Goal: Transaction & Acquisition: Purchase product/service

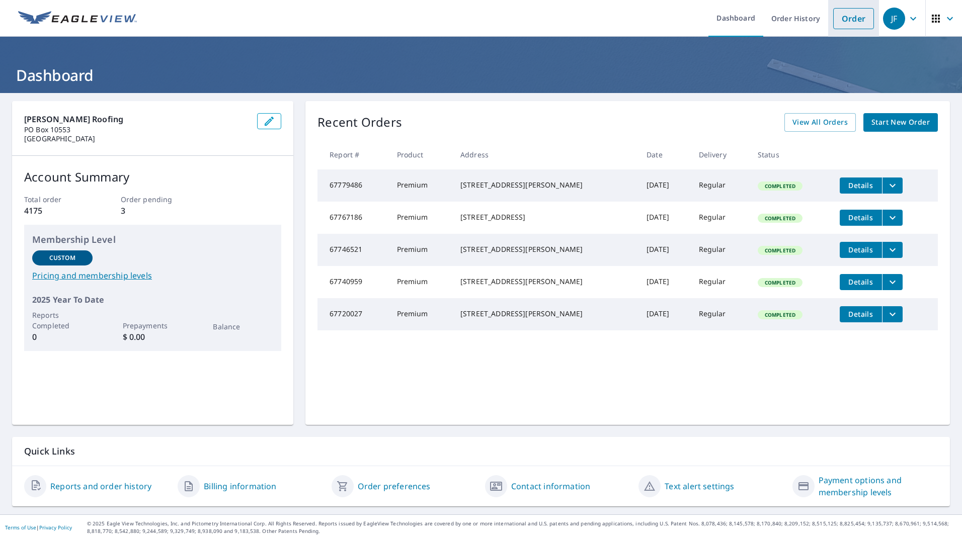
click at [850, 16] on link "Order" at bounding box center [853, 18] width 41 height 21
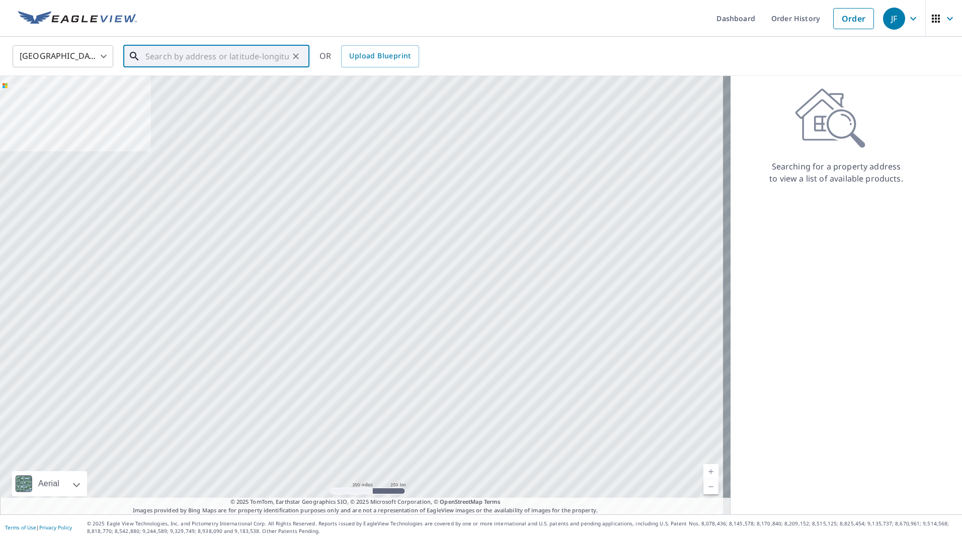
click at [191, 55] on input "text" at bounding box center [216, 56] width 143 height 28
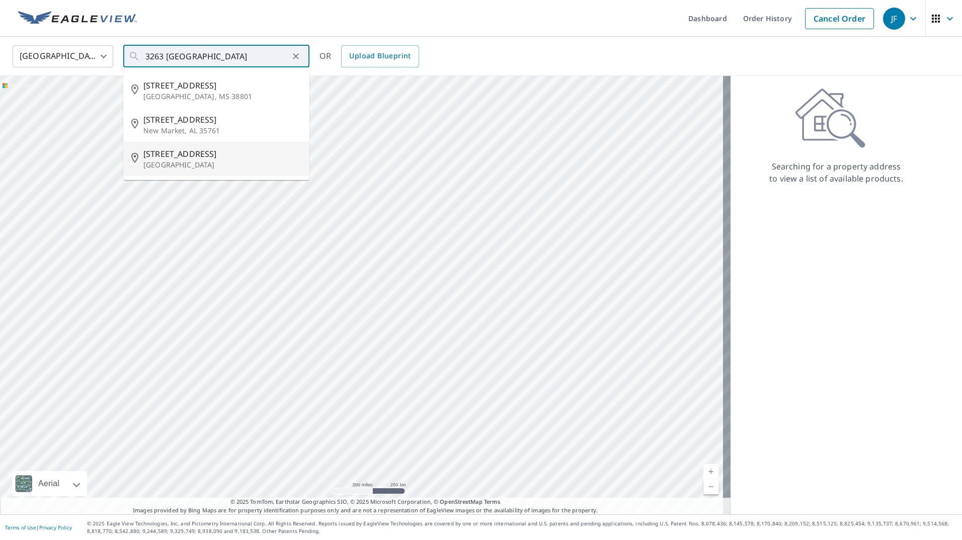
type input "[STREET_ADDRESS]"
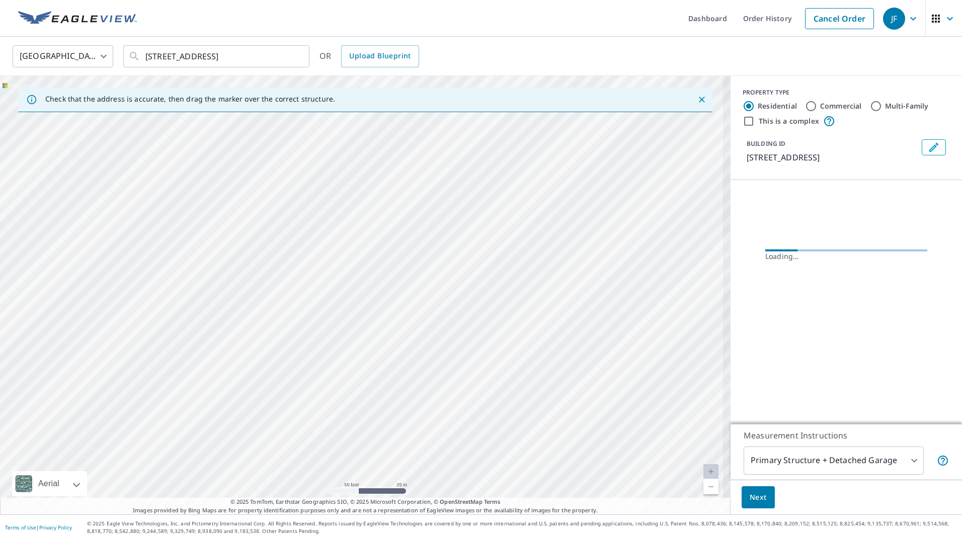
drag, startPoint x: 382, startPoint y: 320, endPoint x: 479, endPoint y: 448, distance: 160.6
click at [520, 480] on div "[STREET_ADDRESS]" at bounding box center [365, 295] width 731 height 439
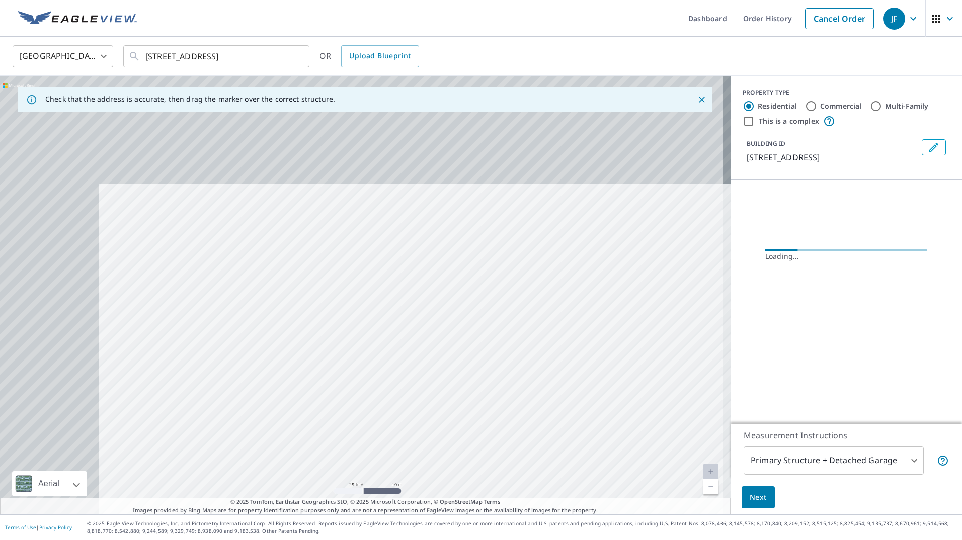
drag, startPoint x: 438, startPoint y: 447, endPoint x: 370, endPoint y: 371, distance: 101.9
click at [438, 447] on div "[STREET_ADDRESS]" at bounding box center [365, 295] width 731 height 439
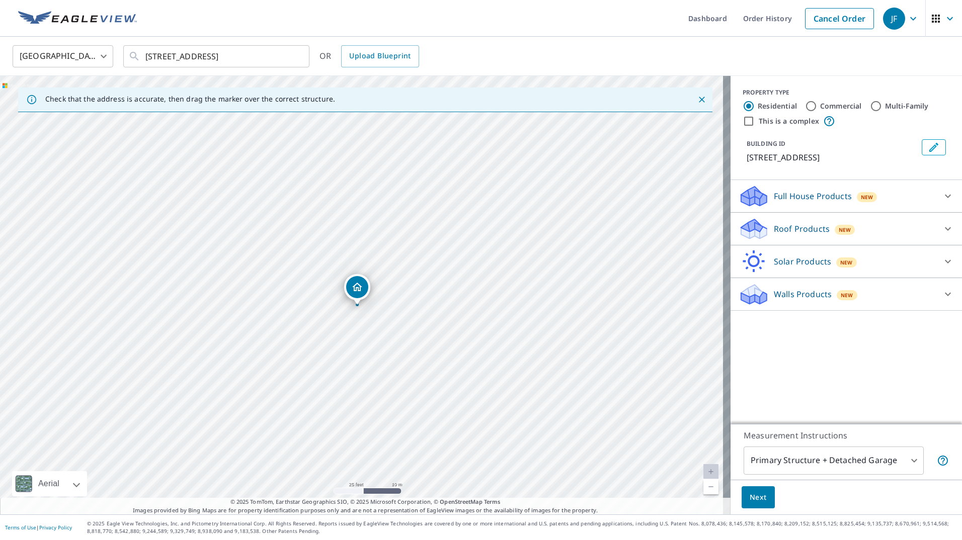
click at [742, 505] on button "Next" at bounding box center [758, 498] width 33 height 23
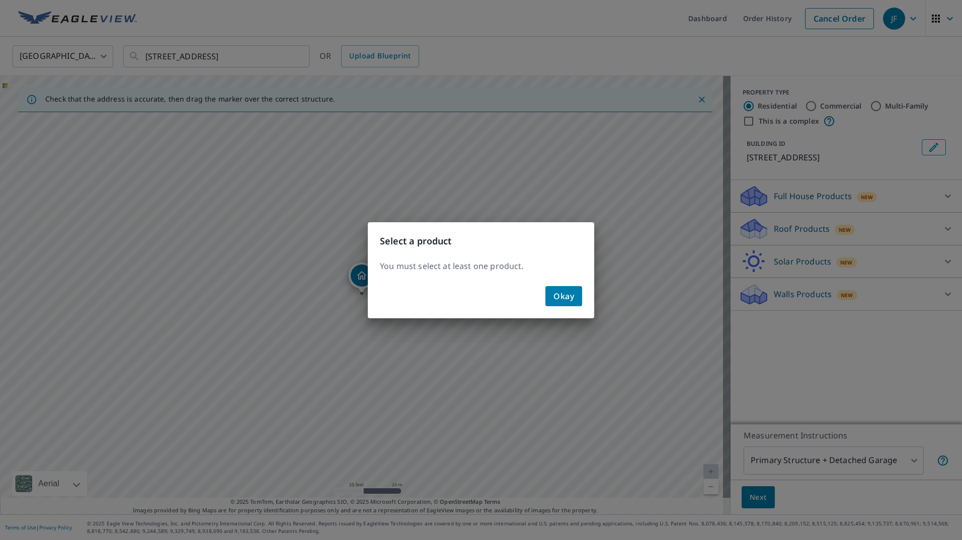
click at [561, 301] on span "Okay" at bounding box center [564, 296] width 21 height 14
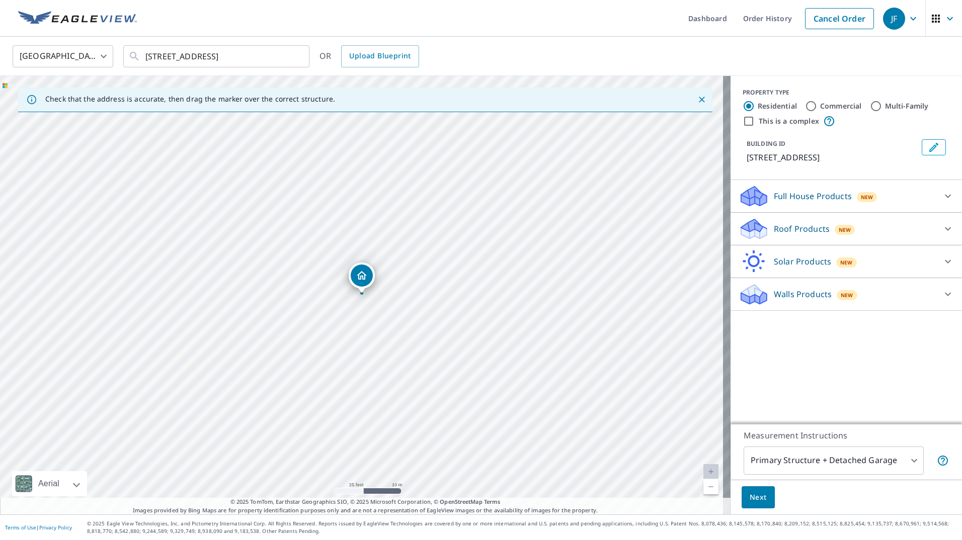
click at [774, 235] on p "Roof Products" at bounding box center [802, 229] width 56 height 12
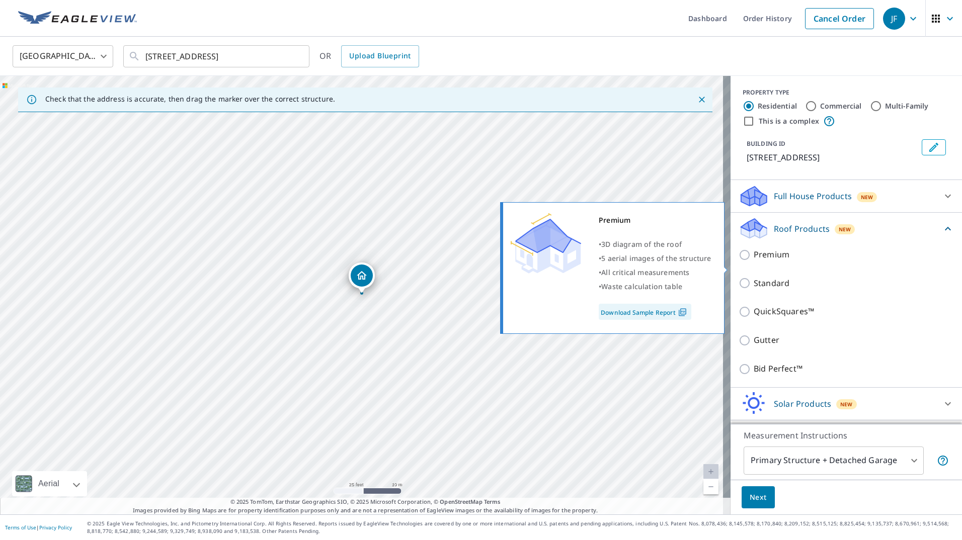
click at [767, 261] on p "Premium" at bounding box center [772, 255] width 36 height 13
click at [754, 261] on input "Premium" at bounding box center [746, 255] width 15 height 12
checkbox input "true"
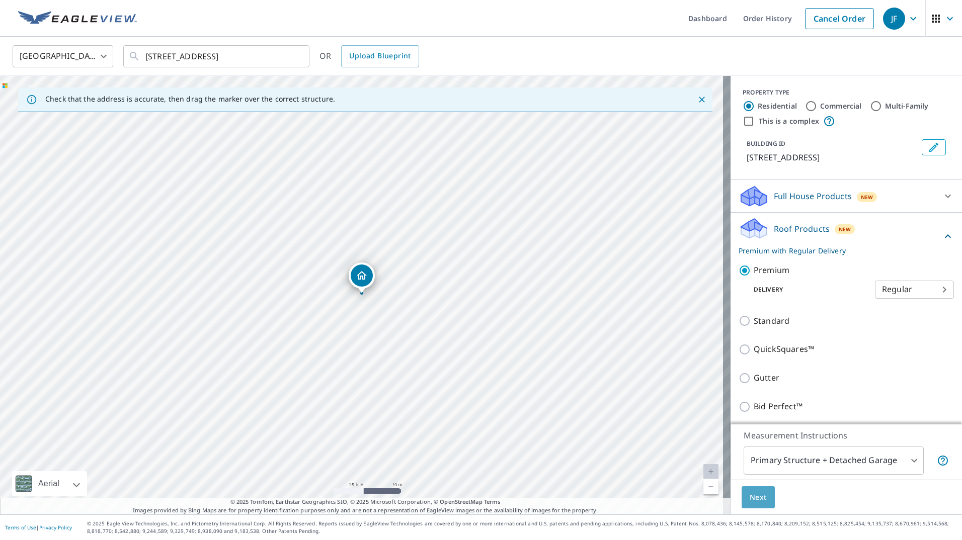
click at [755, 487] on button "Next" at bounding box center [758, 498] width 33 height 23
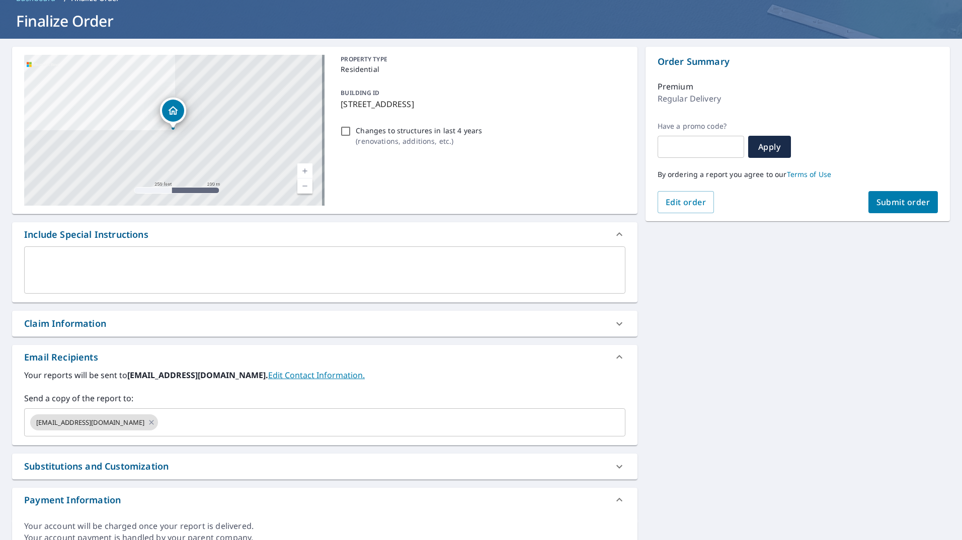
scroll to position [100, 0]
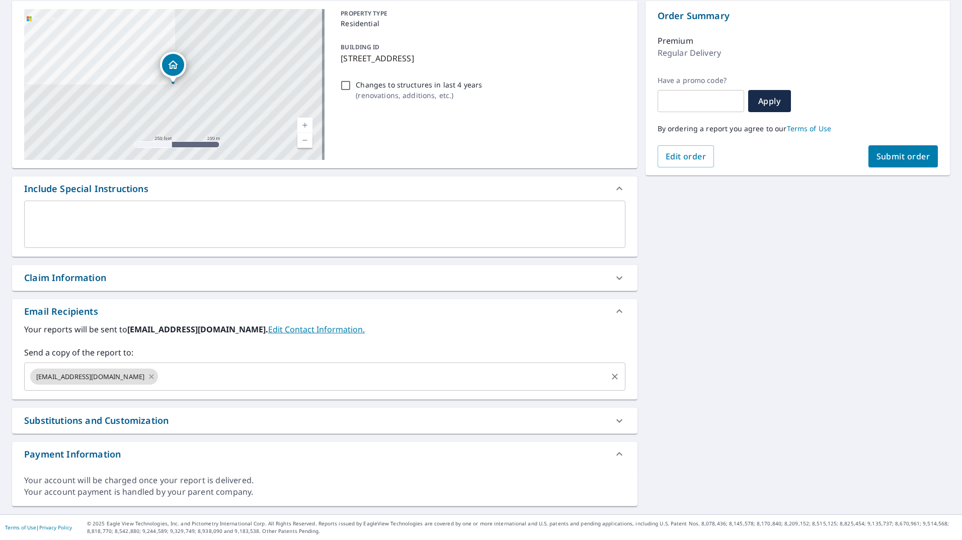
click at [234, 369] on div "[EMAIL_ADDRESS][DOMAIN_NAME] ​" at bounding box center [324, 377] width 601 height 28
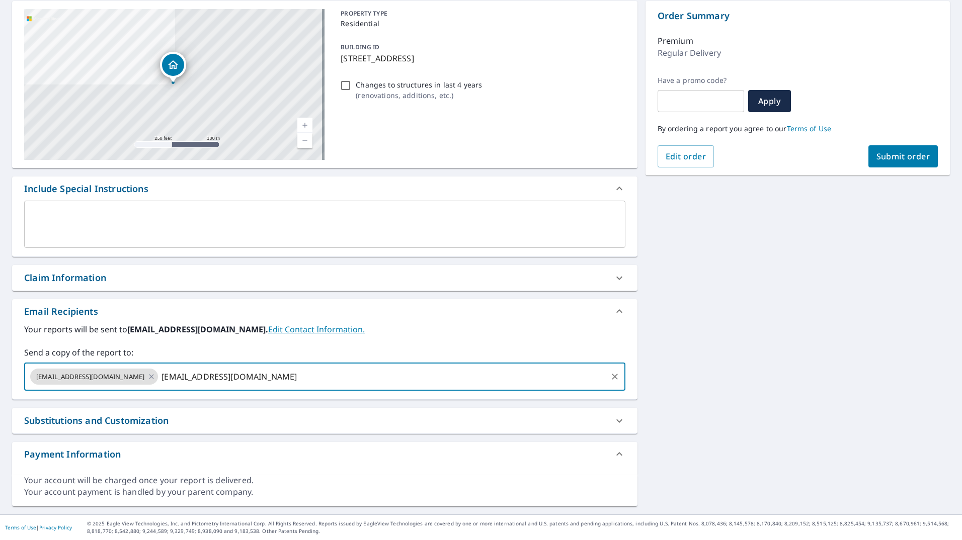
type input "[EMAIL_ADDRESS][DOMAIN_NAME]"
drag, startPoint x: 880, startPoint y: 277, endPoint x: 830, endPoint y: 263, distance: 52.3
click at [880, 276] on div "[STREET_ADDRESS] Aerial Road A standard road map Aerial A detailed look from ab…" at bounding box center [481, 254] width 962 height 522
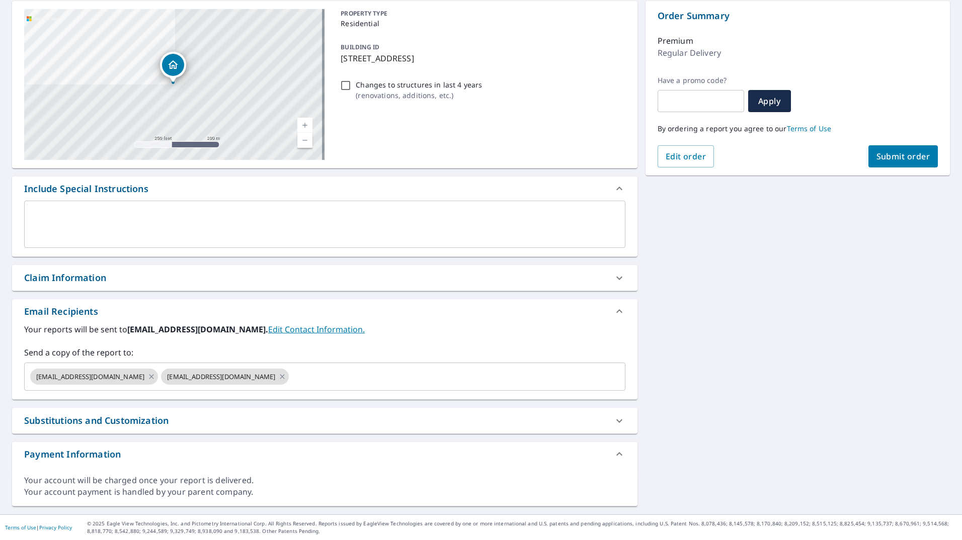
click at [886, 164] on button "Submit order" at bounding box center [904, 156] width 70 height 22
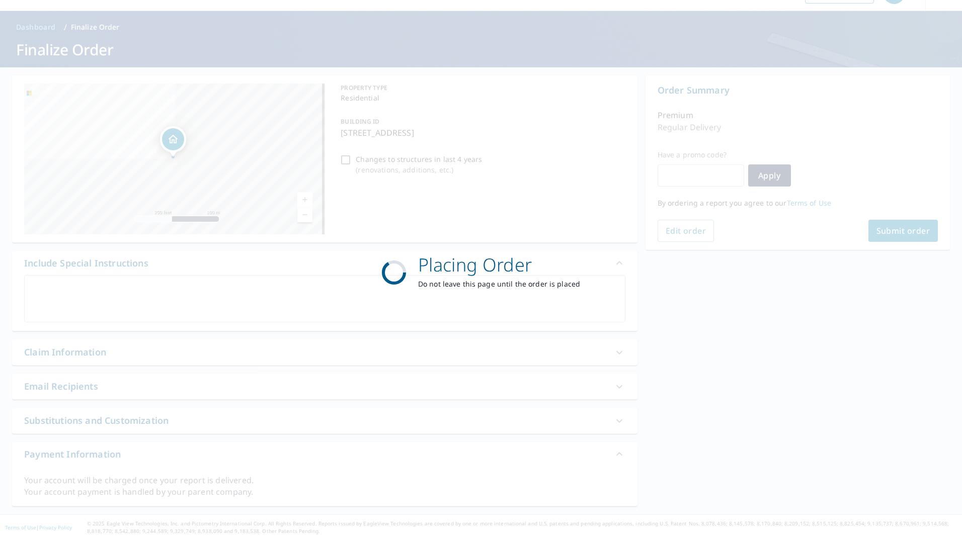
checkbox input "true"
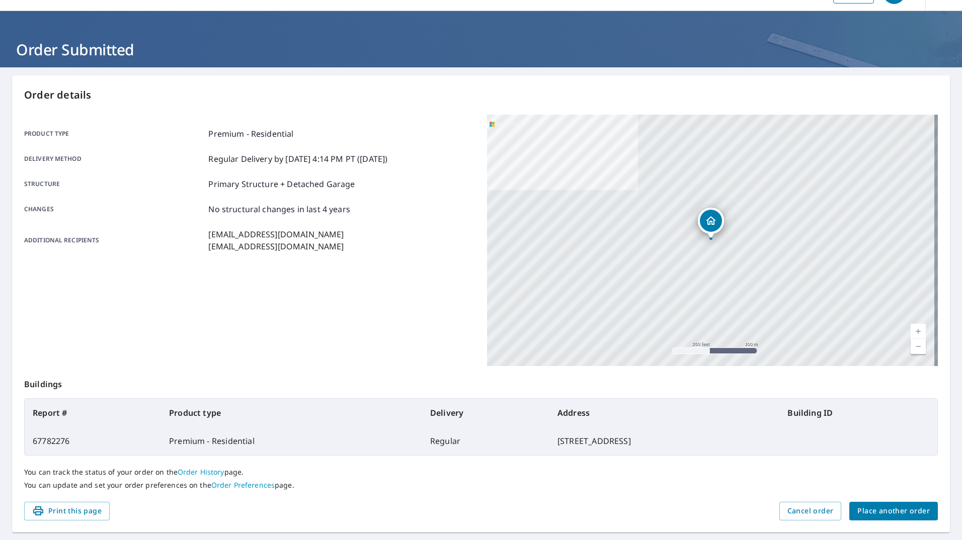
click at [209, 131] on p "Premium - Residential" at bounding box center [250, 134] width 85 height 12
click at [800, 511] on span "Cancel order" at bounding box center [811, 511] width 46 height 13
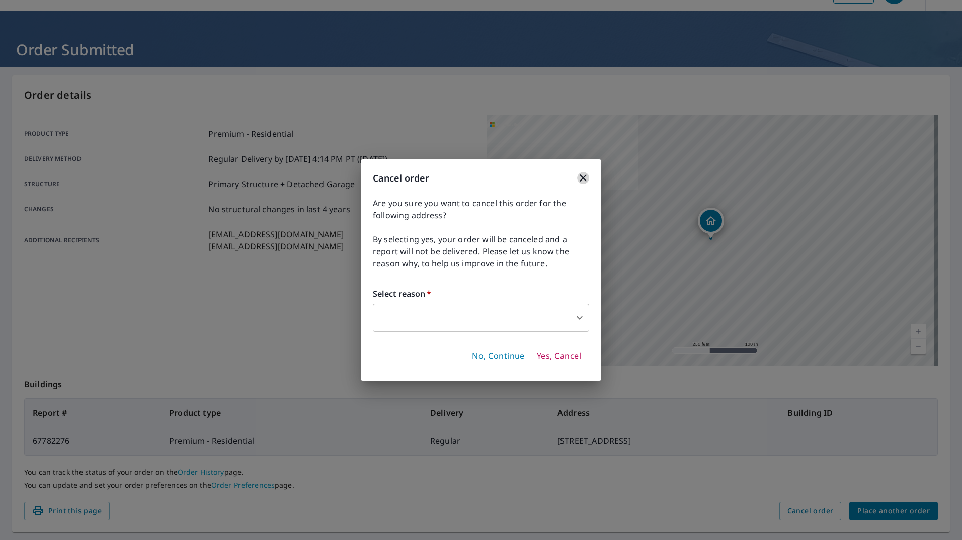
click at [579, 179] on icon "button" at bounding box center [583, 178] width 12 height 12
